Goal: Navigation & Orientation: Find specific page/section

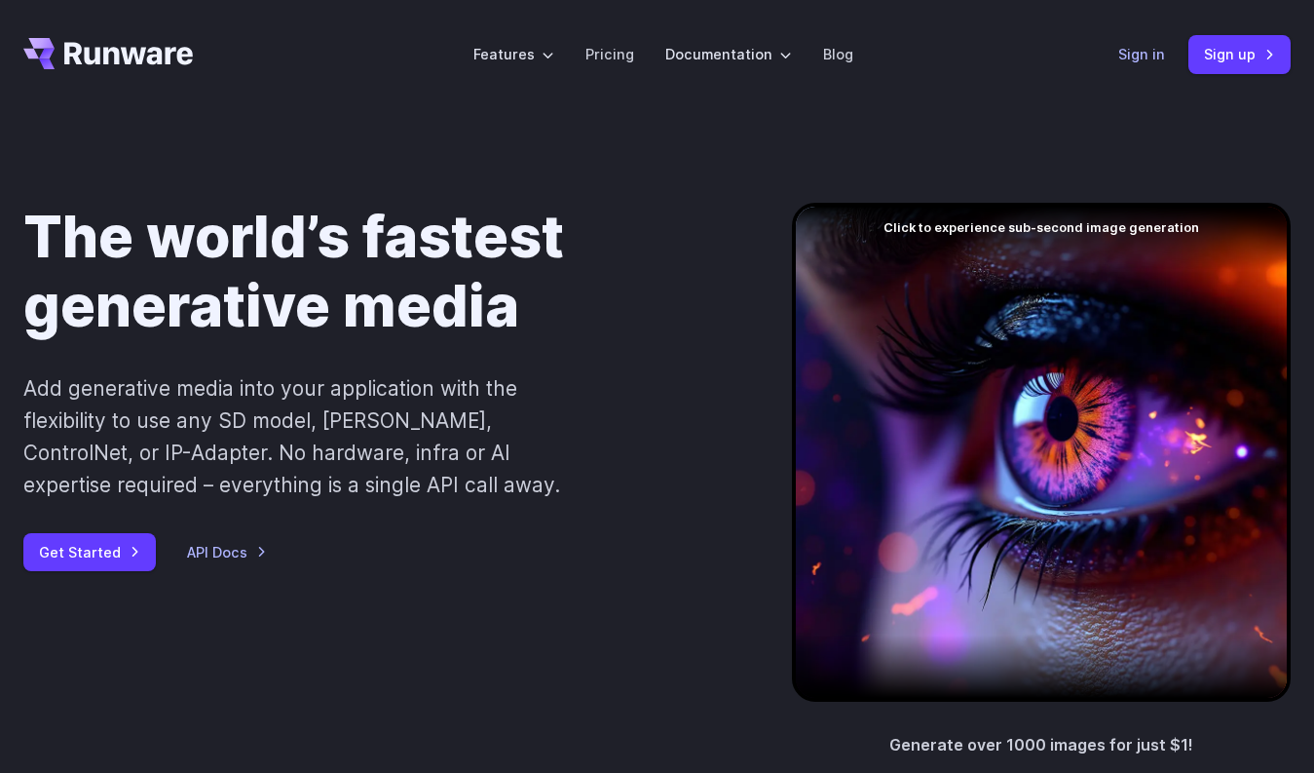
click at [1125, 57] on link "Sign in" at bounding box center [1142, 54] width 47 height 22
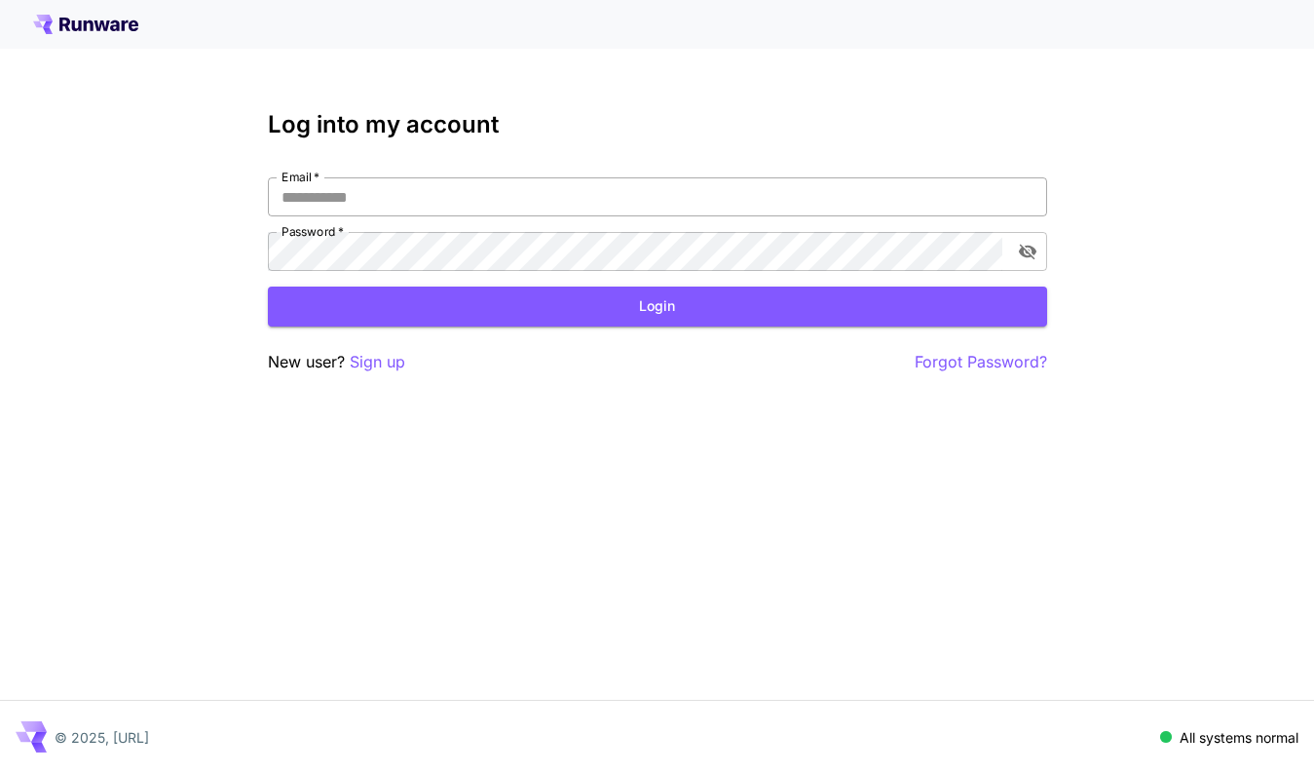
click at [819, 192] on input "Email   *" at bounding box center [657, 196] width 779 height 39
click at [0, 772] on com-1password-button at bounding box center [0, 773] width 0 height 0
type input "**********"
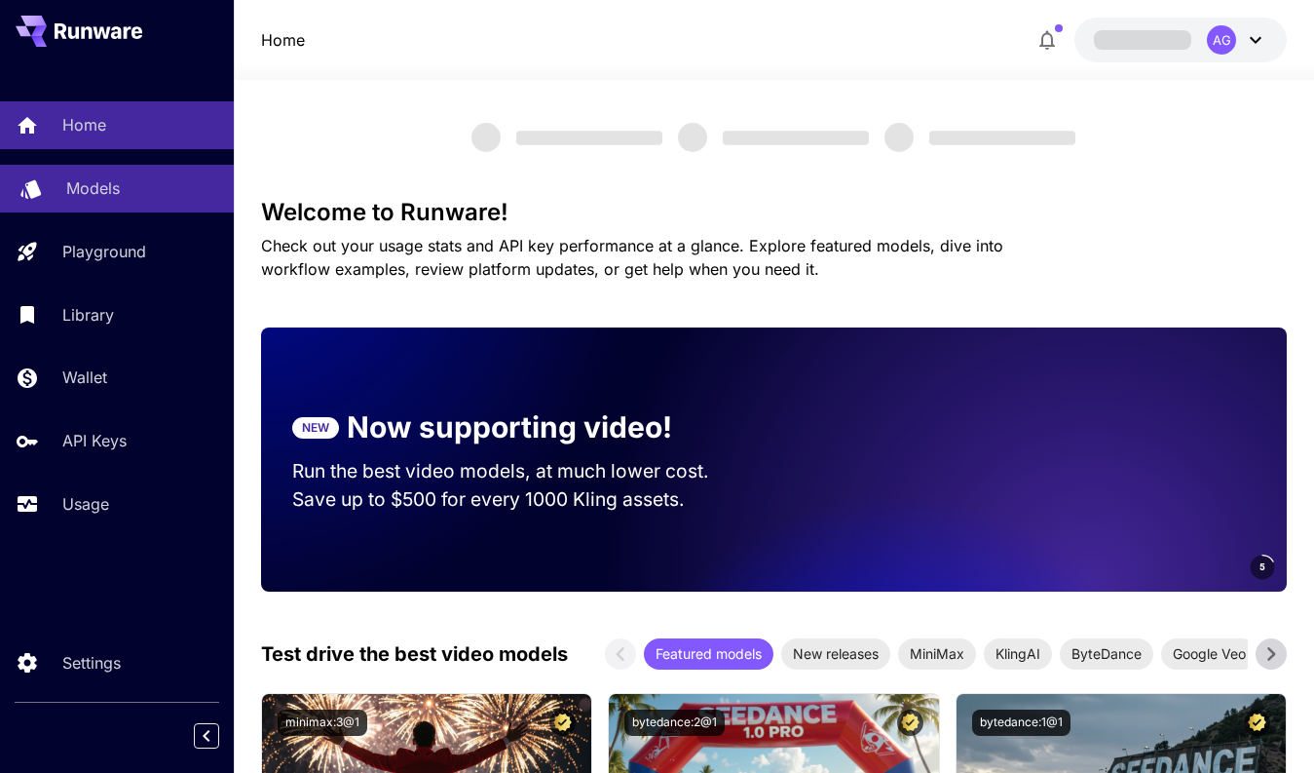
click at [115, 185] on p "Models" at bounding box center [93, 187] width 54 height 23
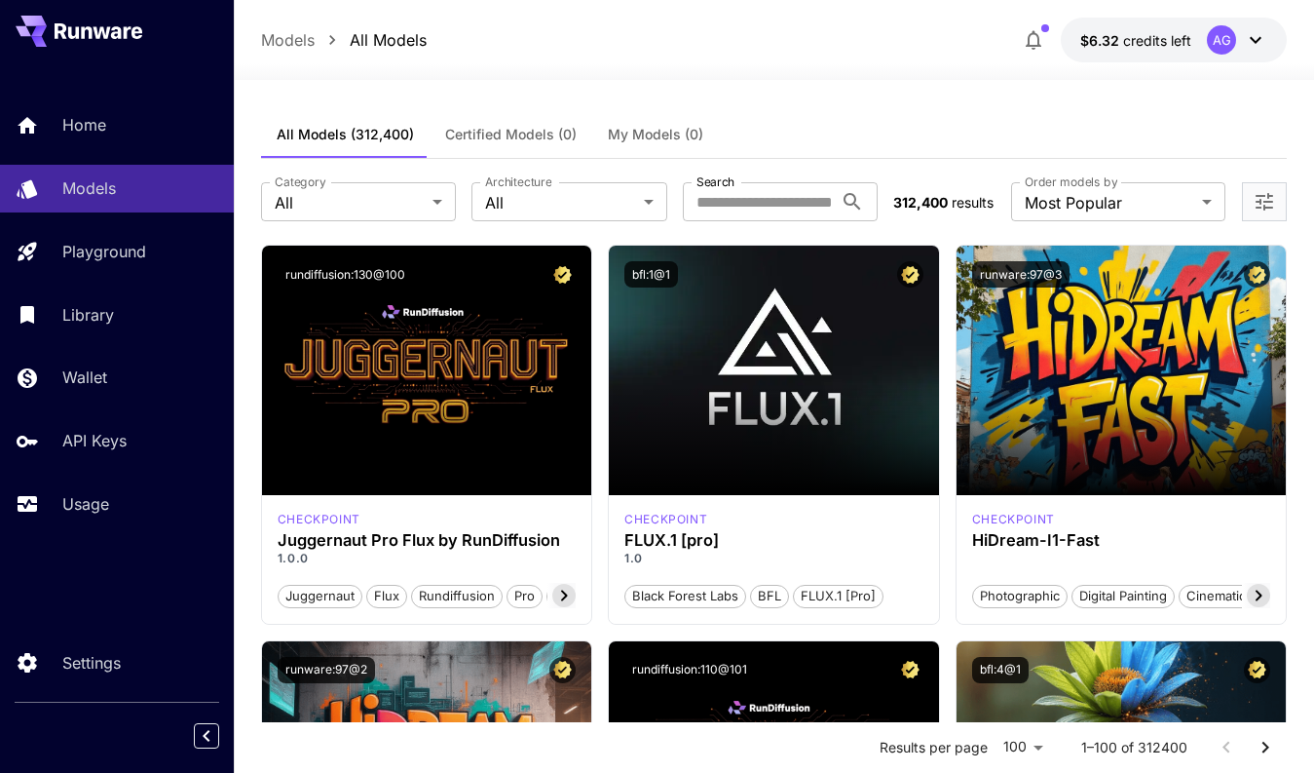
click at [610, 137] on span "My Models (0)" at bounding box center [655, 135] width 95 height 18
